Goal: Task Accomplishment & Management: Complete application form

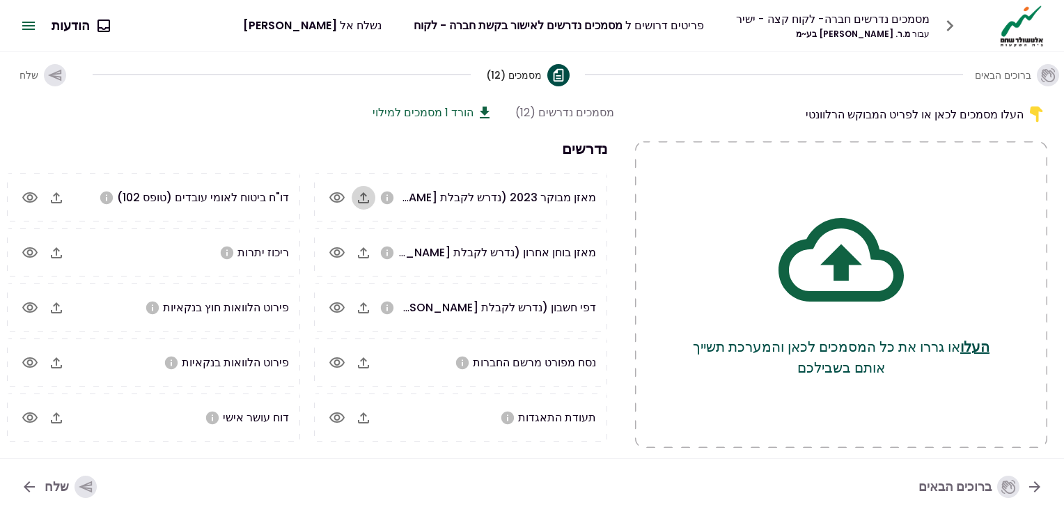
click at [369, 196] on icon "button" at bounding box center [363, 197] width 11 height 11
click at [364, 249] on icon "button" at bounding box center [363, 253] width 17 height 17
click at [362, 307] on icon "button" at bounding box center [363, 308] width 17 height 17
click at [368, 307] on icon "button" at bounding box center [363, 308] width 17 height 17
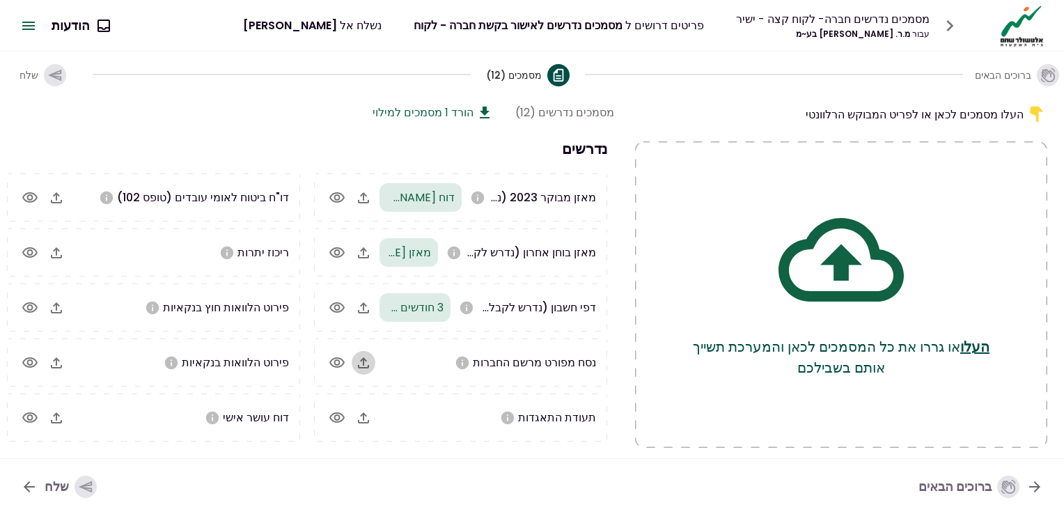
click at [364, 364] on icon "button" at bounding box center [363, 362] width 11 height 11
click at [365, 415] on icon "button" at bounding box center [363, 417] width 11 height 11
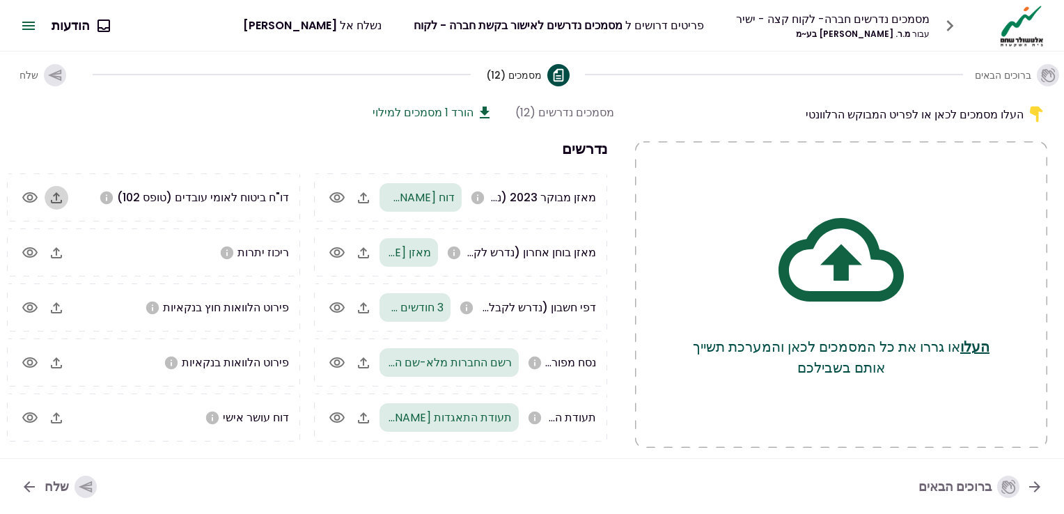
click at [56, 194] on icon "button" at bounding box center [56, 197] width 11 height 11
click at [59, 251] on icon "button" at bounding box center [56, 252] width 11 height 11
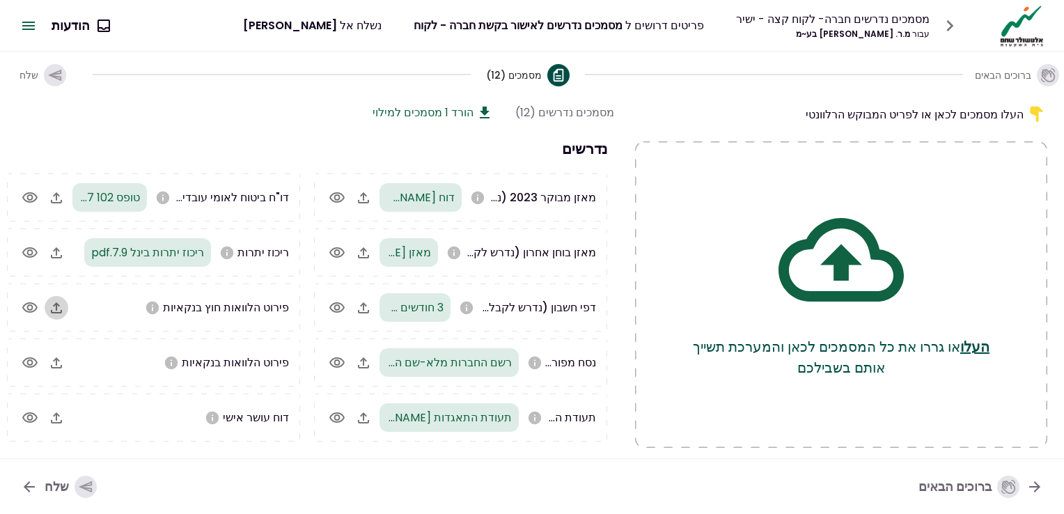
click at [56, 308] on icon "button" at bounding box center [56, 308] width 17 height 17
click at [59, 364] on icon "button" at bounding box center [56, 362] width 11 height 11
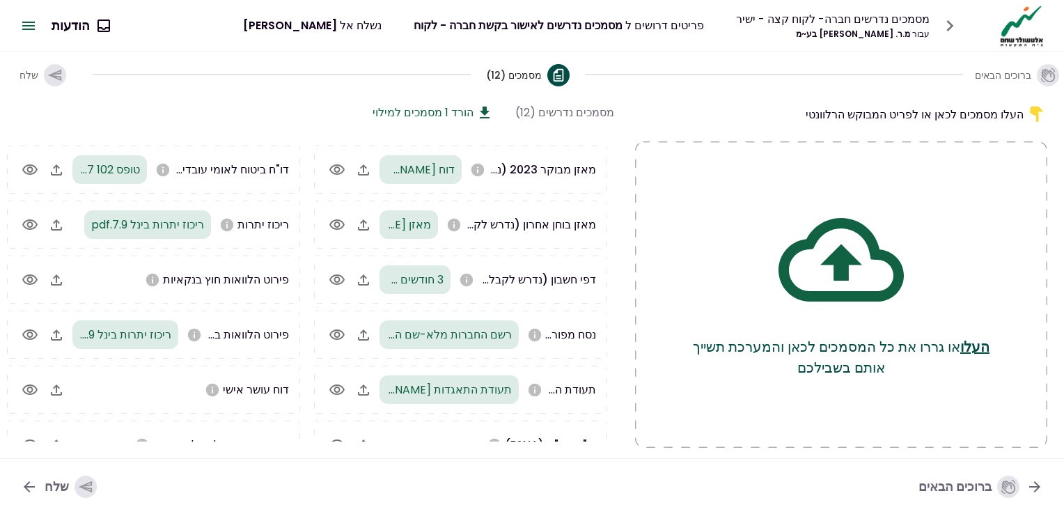
scroll to position [54, 0]
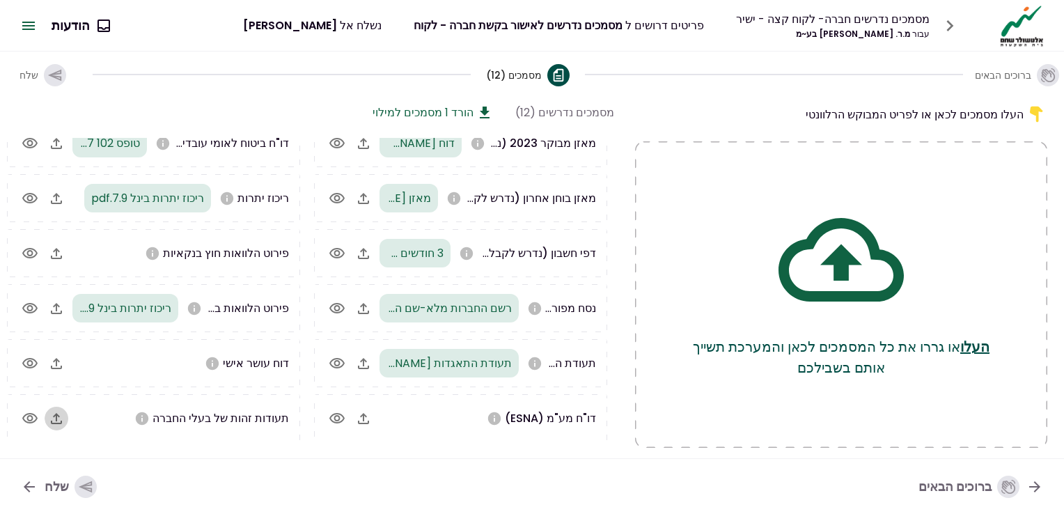
click at [57, 416] on icon "button" at bounding box center [56, 418] width 17 height 17
click at [55, 419] on icon "button" at bounding box center [56, 418] width 17 height 17
click at [58, 364] on icon "button" at bounding box center [56, 363] width 17 height 17
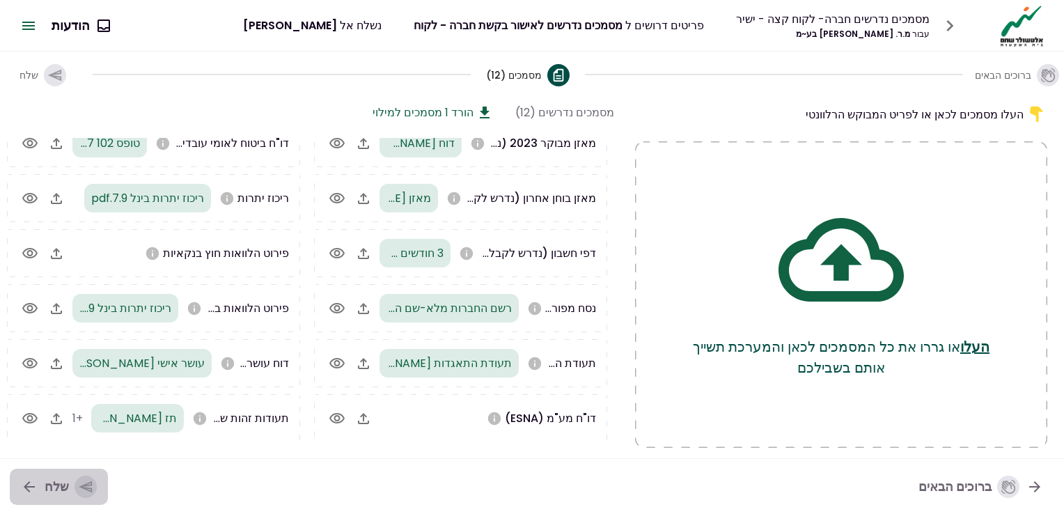
click at [84, 484] on icon "button" at bounding box center [85, 487] width 13 height 12
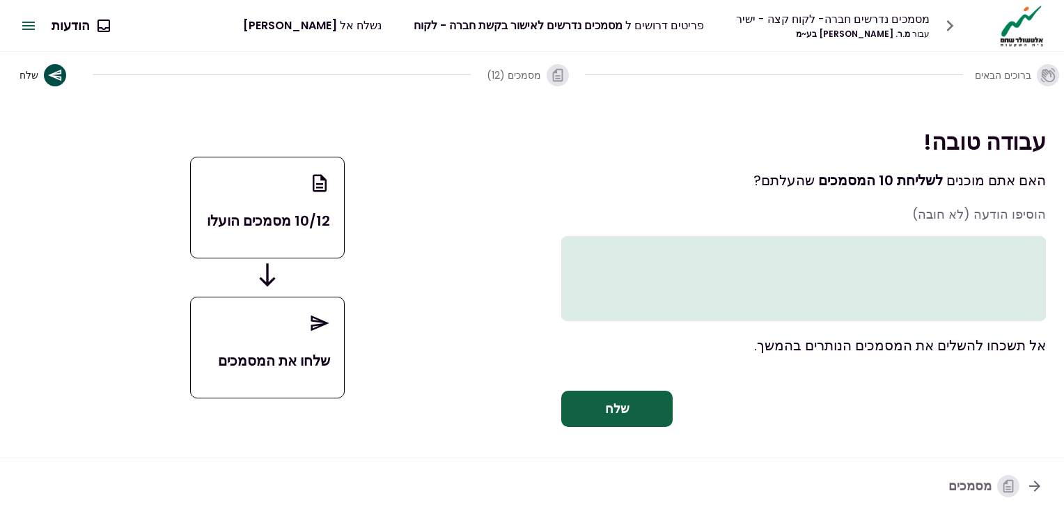
click at [1007, 481] on icon "button" at bounding box center [1009, 486] width 10 height 13
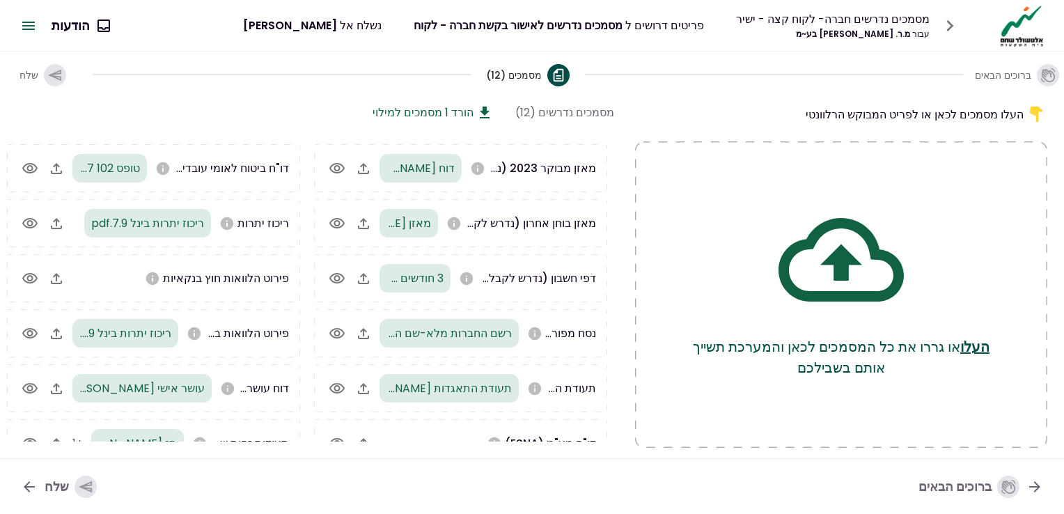
scroll to position [54, 0]
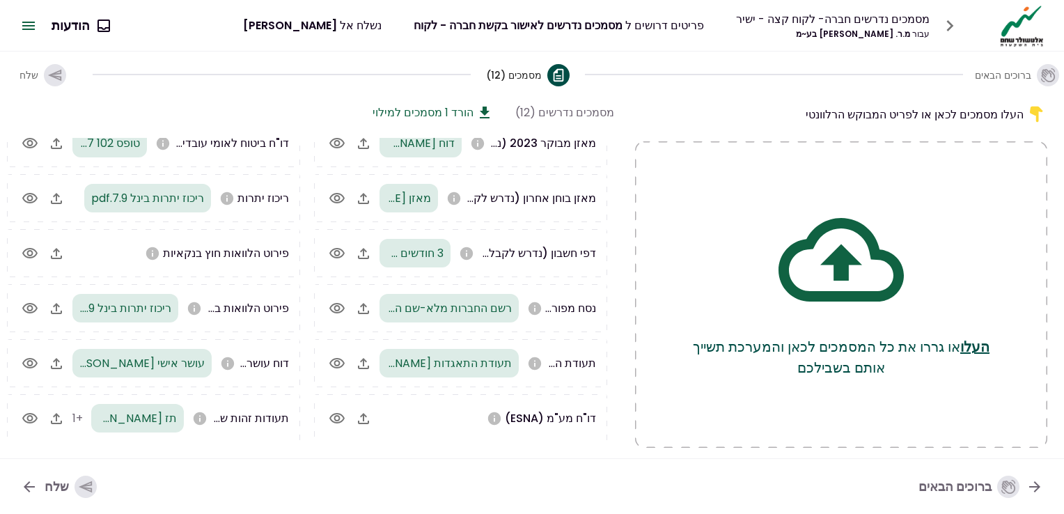
click at [362, 418] on icon "button" at bounding box center [363, 418] width 17 height 17
click at [84, 489] on icon "button" at bounding box center [85, 487] width 13 height 12
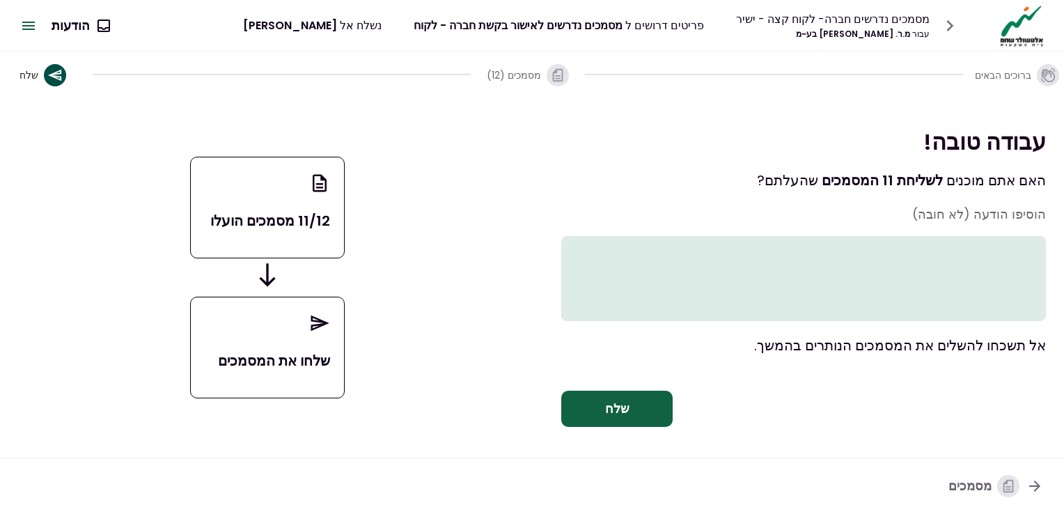
click at [302, 362] on p "שלחו את המסמכים" at bounding box center [268, 360] width 126 height 21
click at [320, 325] on icon at bounding box center [320, 323] width 18 height 16
click at [631, 419] on button "שלח" at bounding box center [616, 409] width 111 height 36
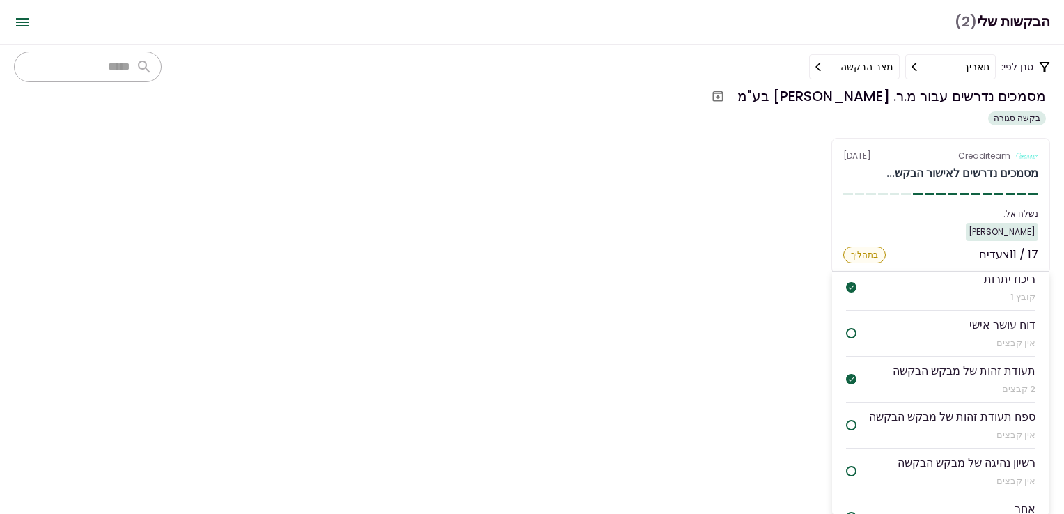
scroll to position [594, 0]
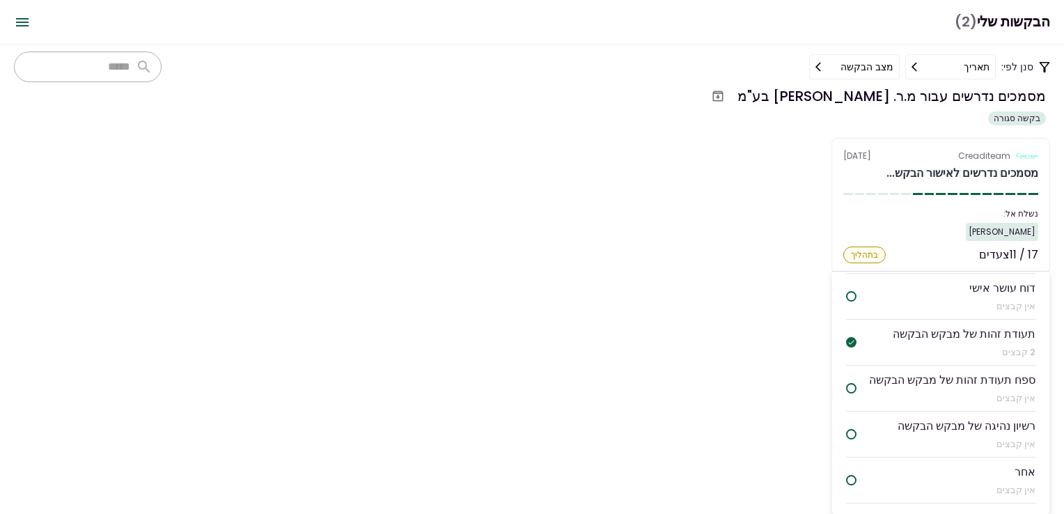
click at [1017, 391] on div "אין קבצים" at bounding box center [952, 398] width 166 height 14
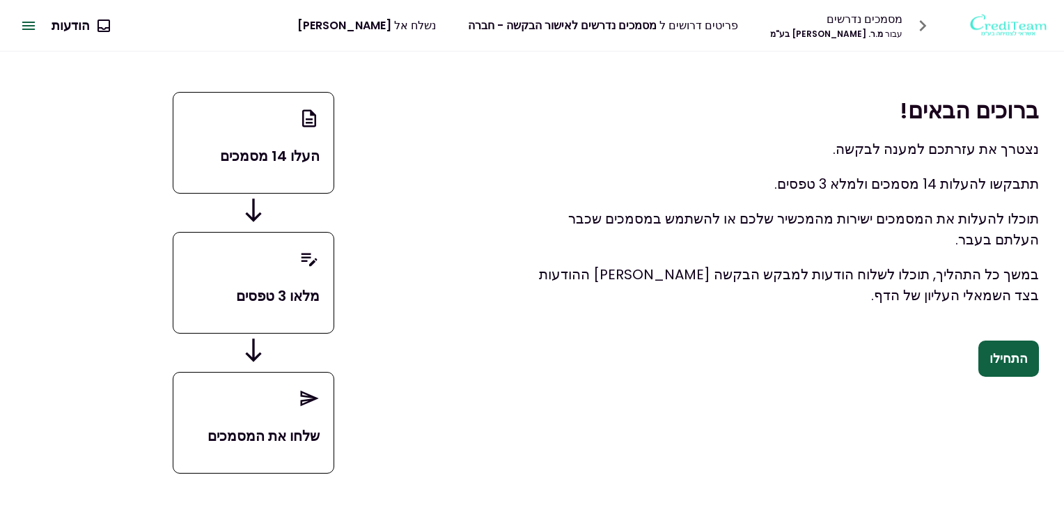
click at [298, 307] on div "מלאו 3 טפסים" at bounding box center [254, 283] width 162 height 102
click at [996, 364] on button "התחילו" at bounding box center [1009, 359] width 61 height 36
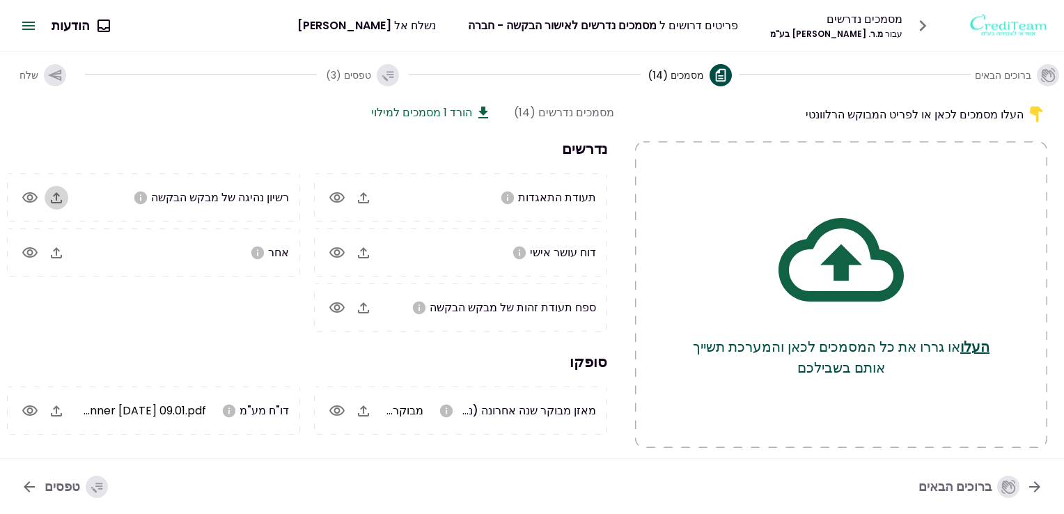
click at [57, 198] on icon "button" at bounding box center [56, 197] width 17 height 17
click at [365, 196] on icon "button" at bounding box center [363, 197] width 11 height 11
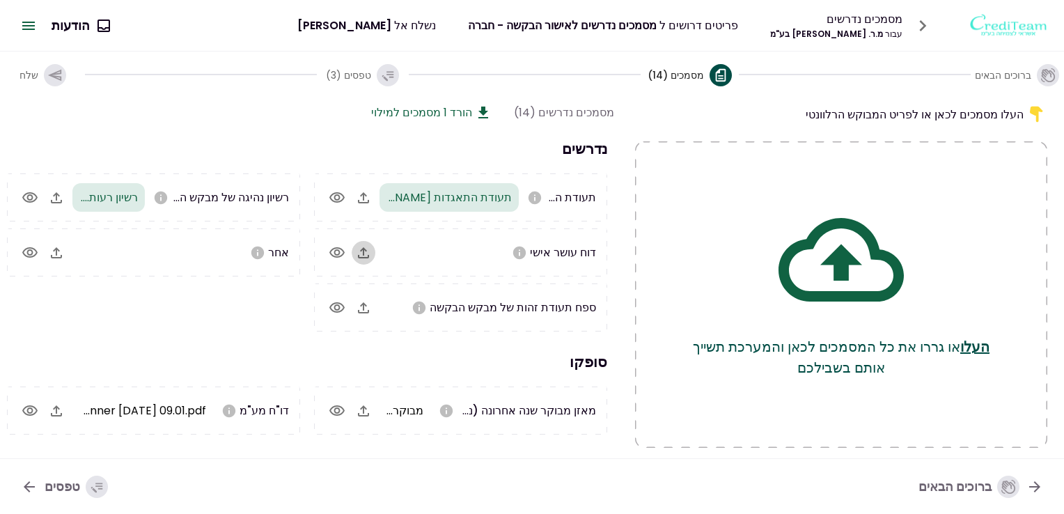
click at [365, 253] on icon "button" at bounding box center [363, 252] width 11 height 11
click at [365, 310] on icon "button" at bounding box center [363, 308] width 17 height 17
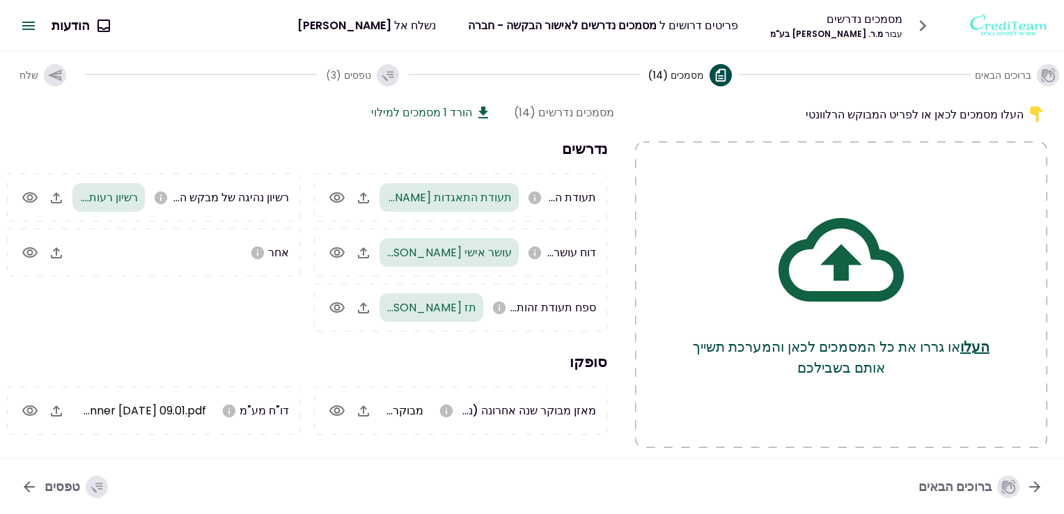
click at [365, 303] on icon "button" at bounding box center [363, 307] width 11 height 11
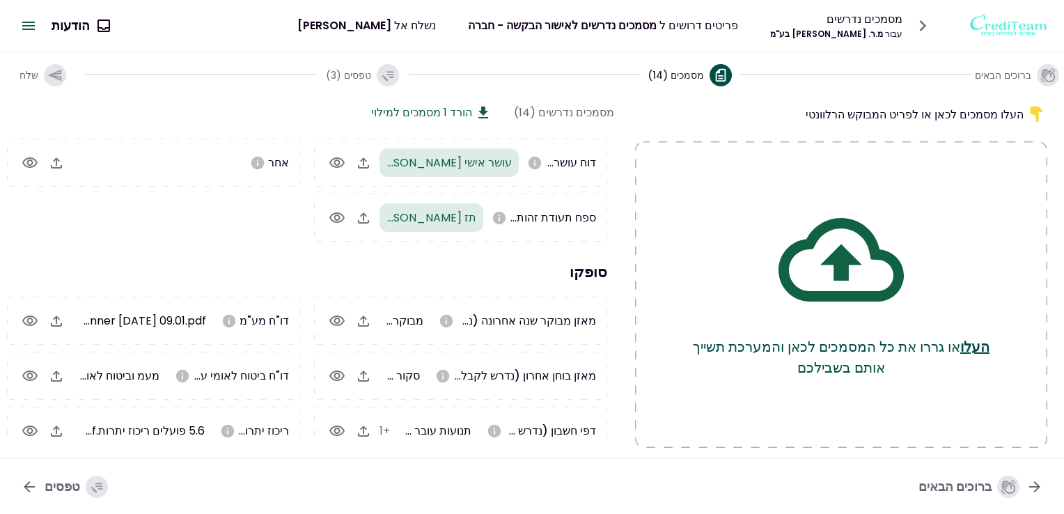
scroll to position [213, 0]
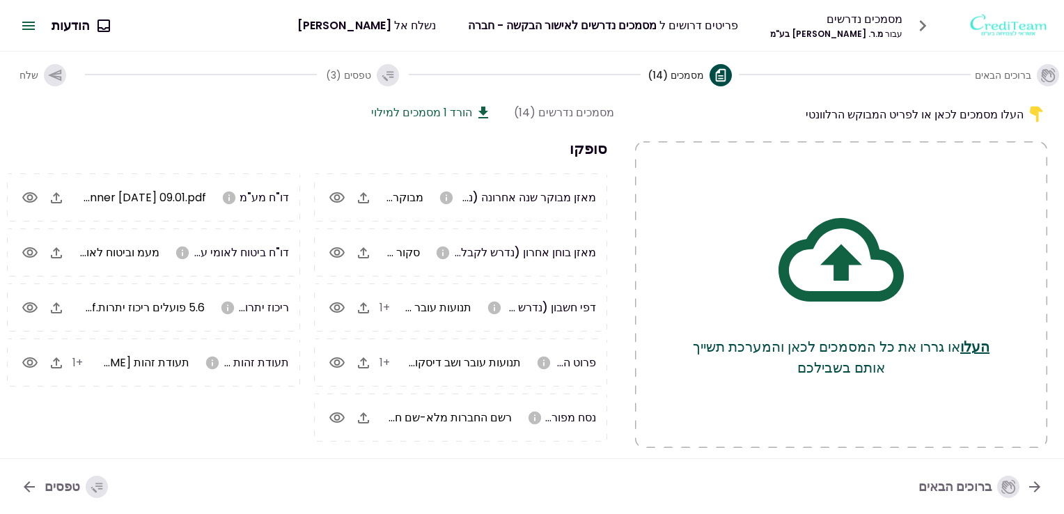
click at [56, 75] on icon "button" at bounding box center [54, 75] width 15 height 15
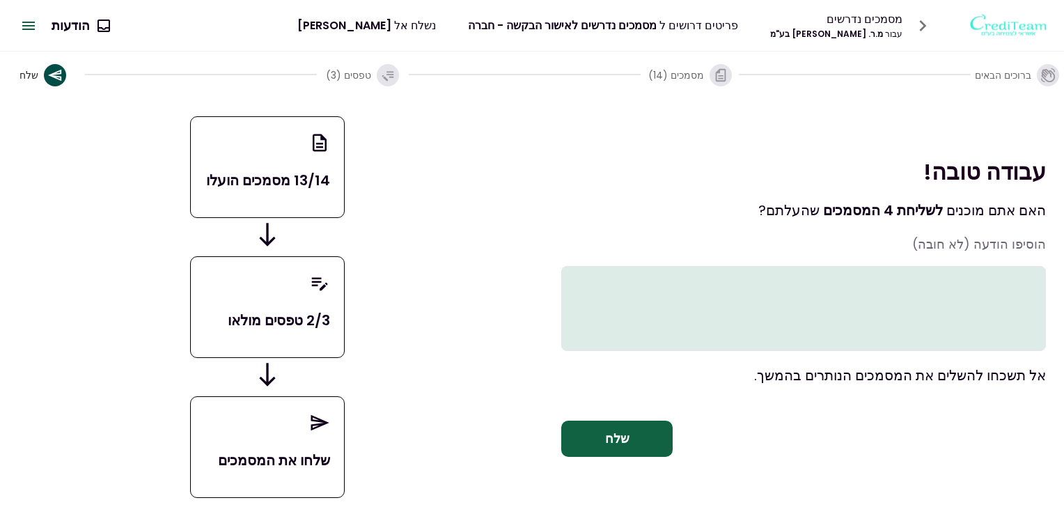
click at [615, 440] on button "שלח" at bounding box center [616, 439] width 111 height 36
click at [634, 447] on button "שלח" at bounding box center [616, 439] width 111 height 36
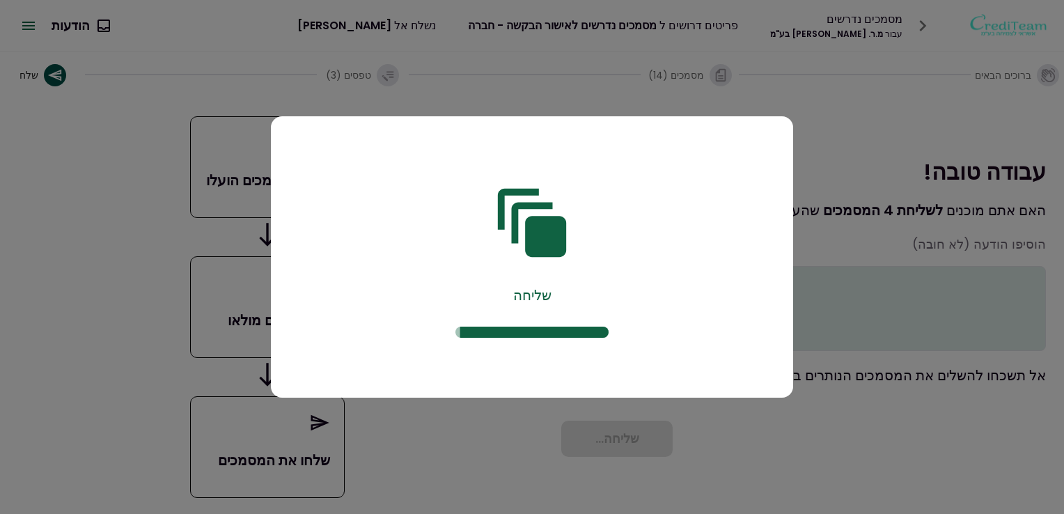
click at [501, 460] on div at bounding box center [532, 257] width 1064 height 514
click at [515, 326] on div "שליחה" at bounding box center [532, 260] width 481 height 234
click at [466, 329] on span at bounding box center [536, 332] width 153 height 11
click at [809, 513] on html "מסמכים נדרשים עבור מ.ר. ניאוברנד בע"מ פריטים דרושים ל מסמכים נדרשים לאישור הבקש…" at bounding box center [532, 257] width 1064 height 514
click at [458, 98] on div at bounding box center [532, 257] width 1064 height 514
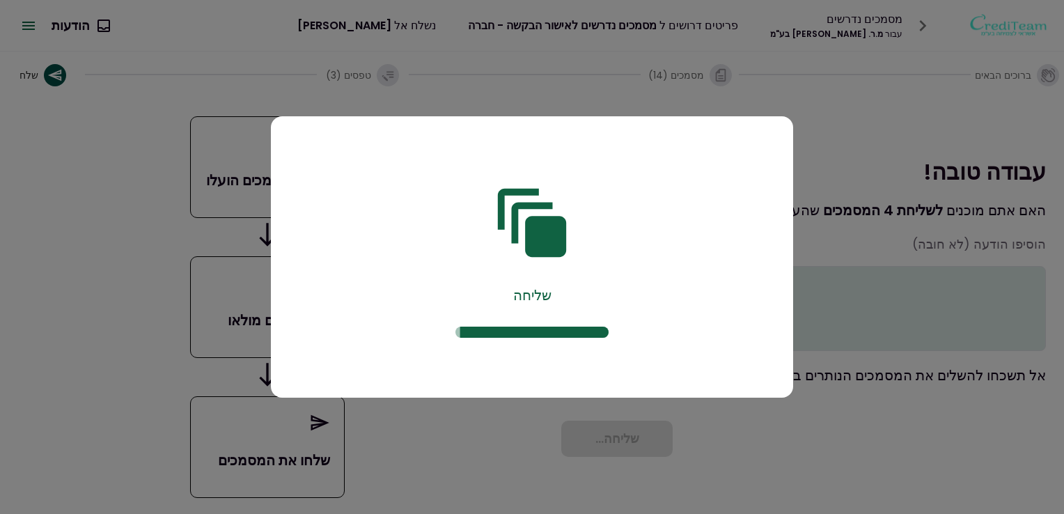
click at [460, 336] on span at bounding box center [536, 332] width 153 height 11
click at [857, 109] on div at bounding box center [532, 257] width 1064 height 514
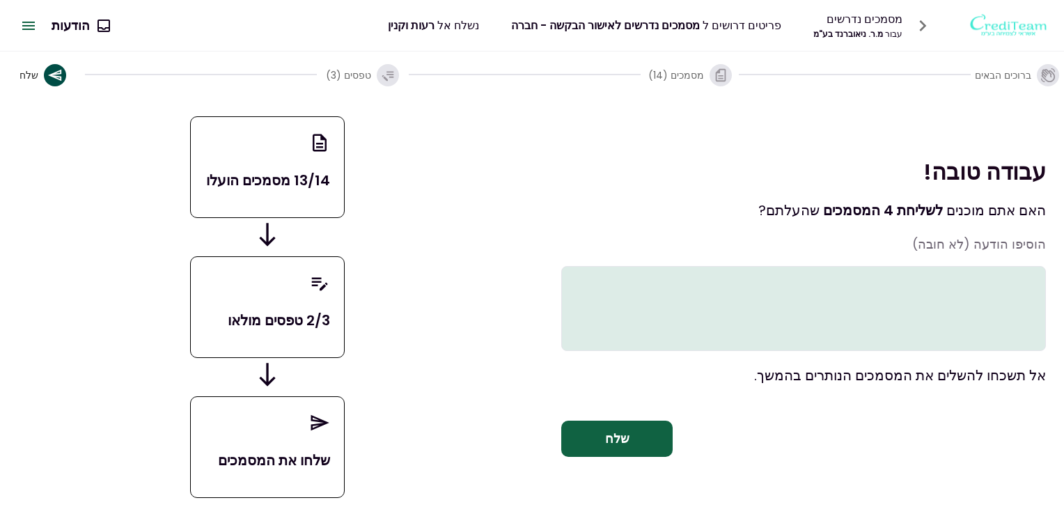
click at [614, 444] on button "שלח" at bounding box center [616, 439] width 111 height 36
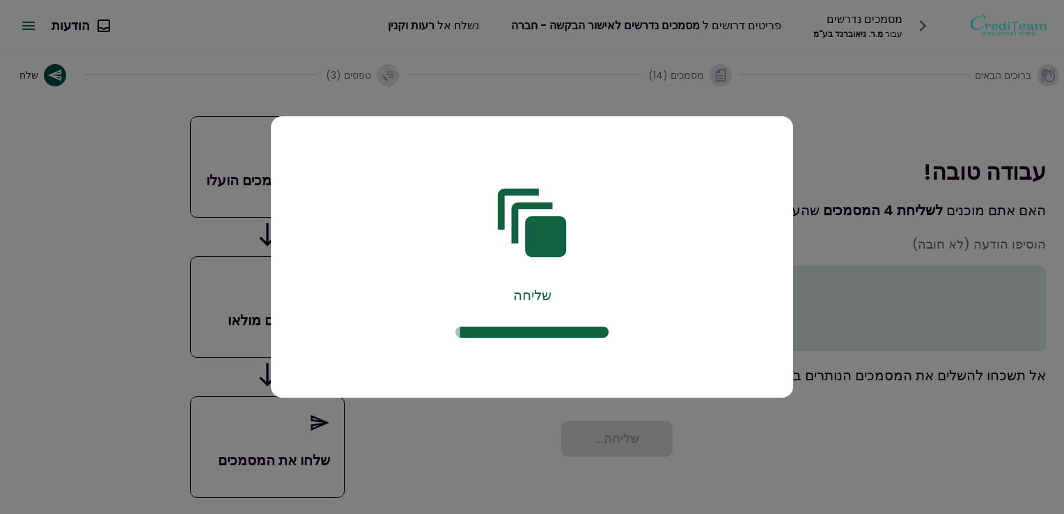
click at [359, 436] on div at bounding box center [532, 257] width 1064 height 514
